Goal: Transaction & Acquisition: Purchase product/service

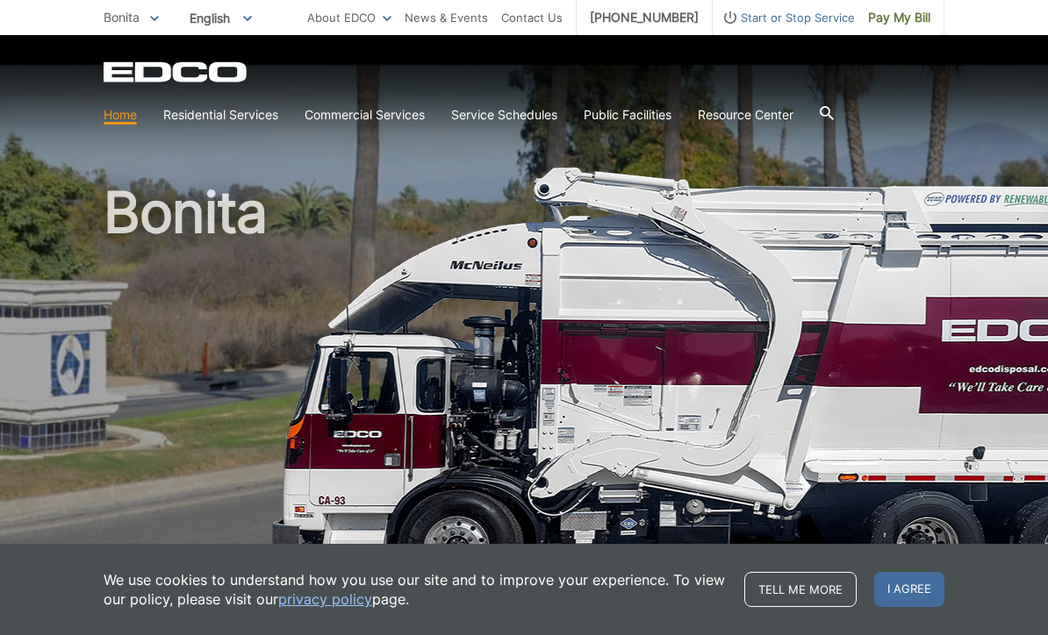
click at [924, 588] on span "I agree" at bounding box center [909, 589] width 70 height 35
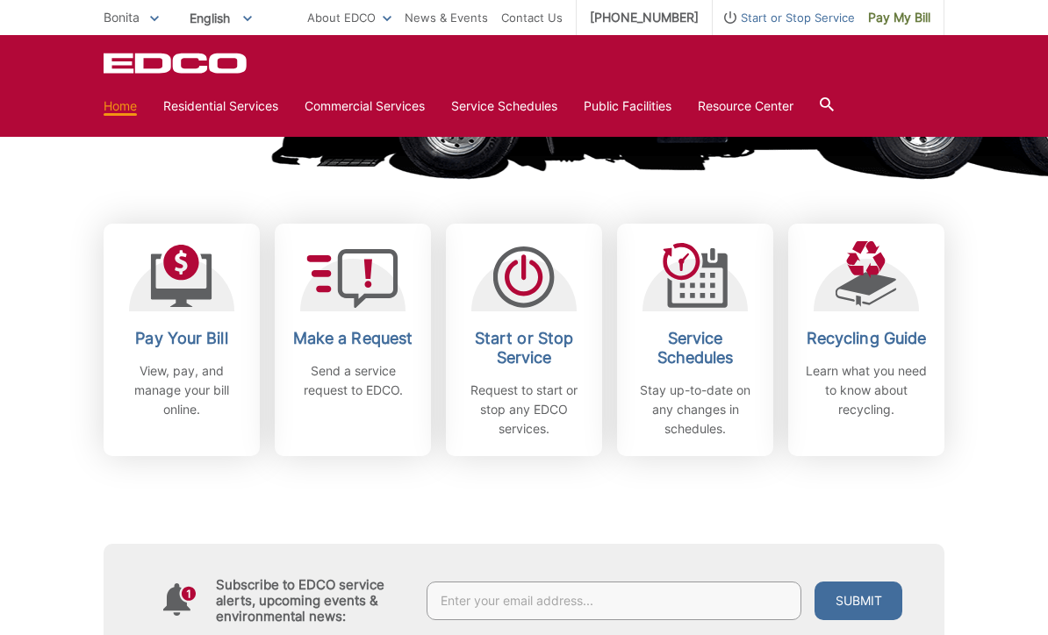
scroll to position [426, 0]
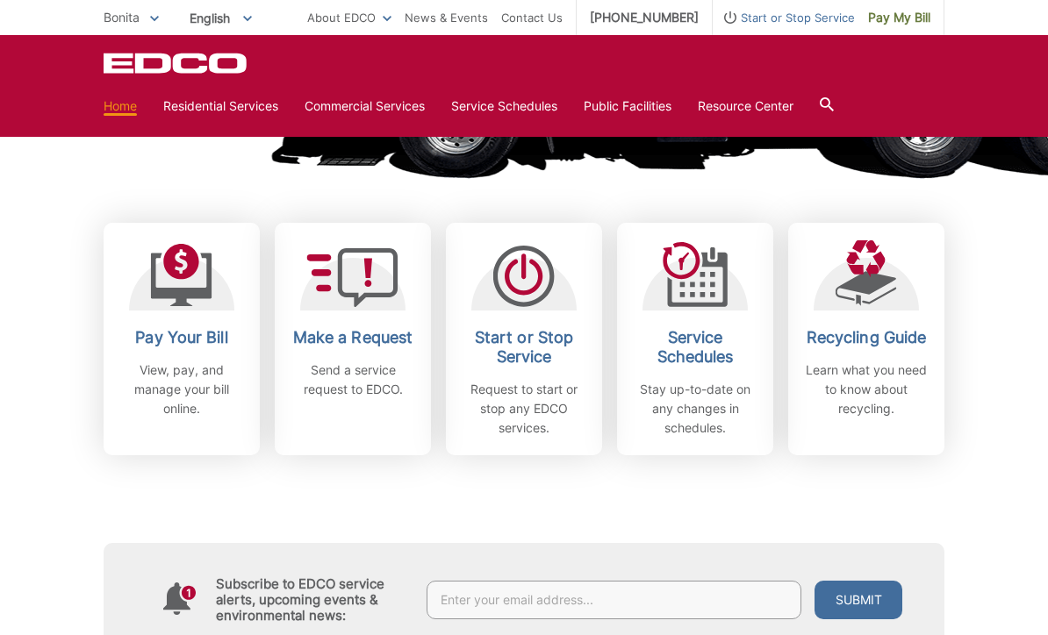
click at [195, 337] on h2 "Pay Your Bill" at bounding box center [182, 337] width 130 height 19
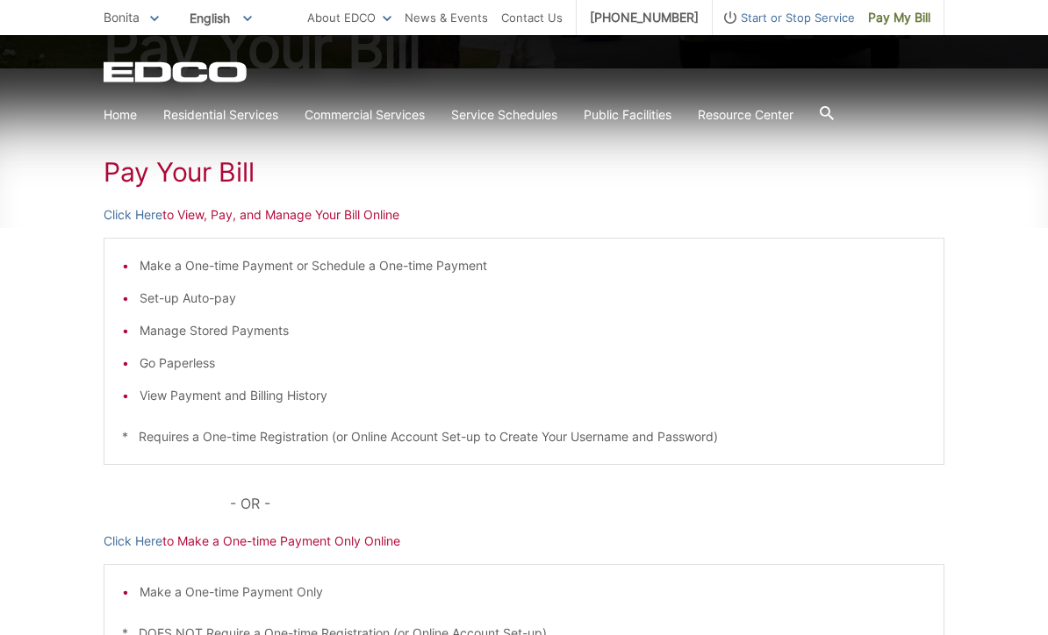
scroll to position [240, 0]
click at [198, 211] on p "Click Here to View, Pay, and Manage Your Bill Online" at bounding box center [524, 213] width 841 height 19
click at [135, 219] on link "Click Here" at bounding box center [133, 213] width 59 height 19
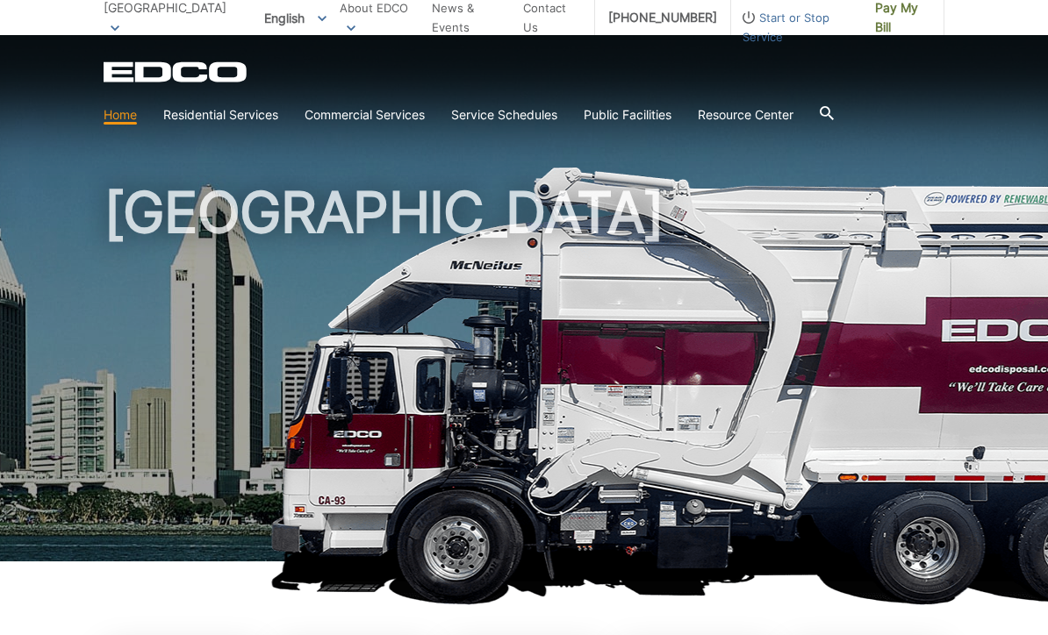
click at [914, 12] on span "Pay My Bill" at bounding box center [902, 17] width 55 height 39
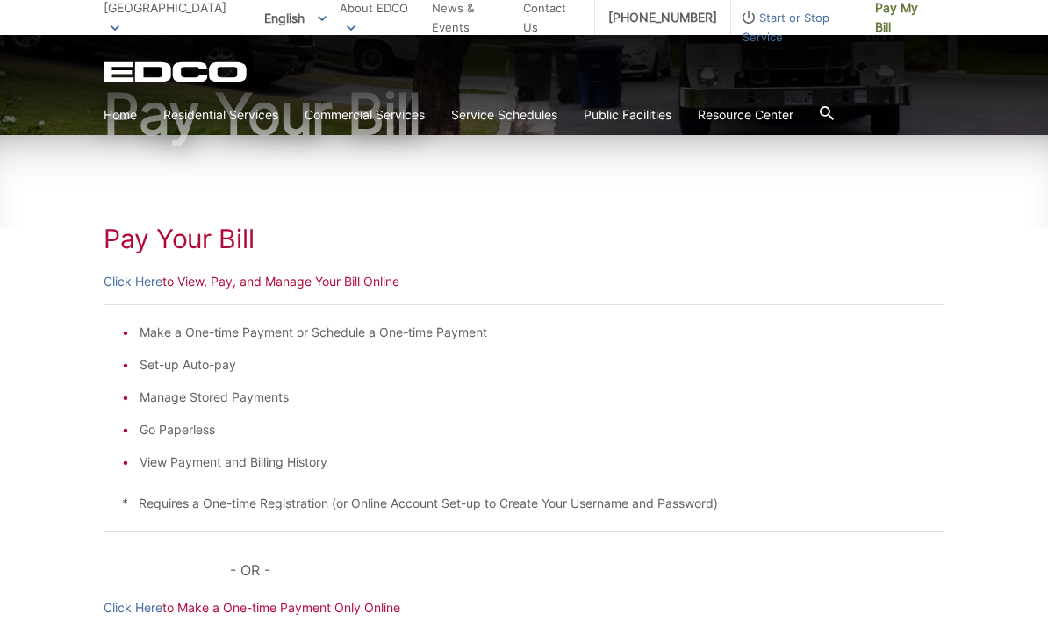
scroll to position [174, 0]
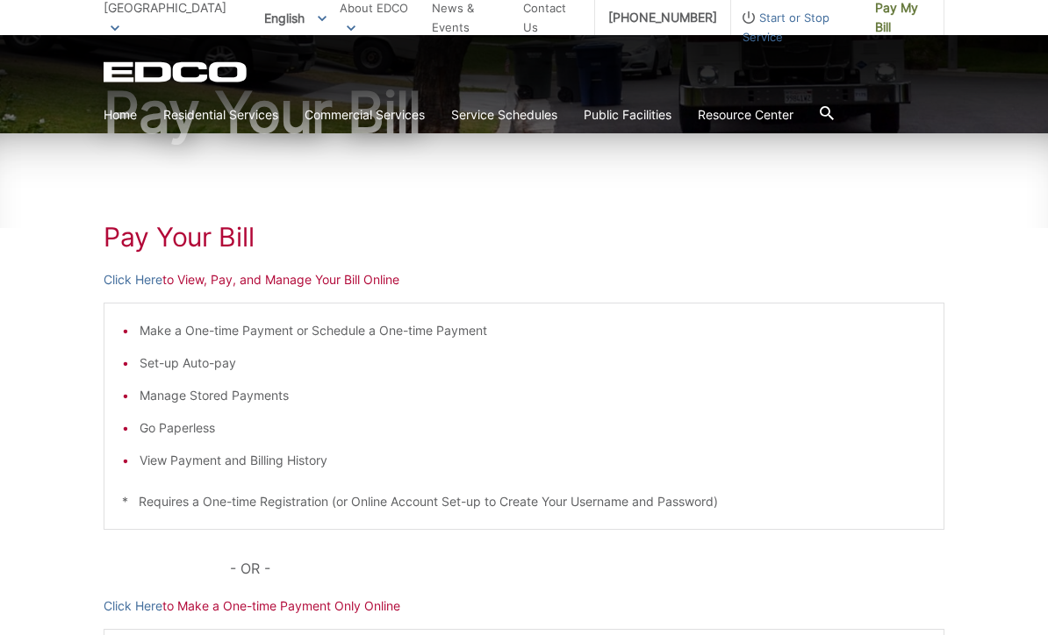
click at [308, 602] on p "Click Here to Make a One-time Payment Only Online" at bounding box center [524, 606] width 841 height 19
click at [155, 591] on div "Pay Your [PERSON_NAME] Here to View, Pay, and Manage Your Bill Online Make a On…" at bounding box center [524, 486] width 841 height 707
click at [140, 606] on link "Click Here" at bounding box center [133, 606] width 59 height 19
